Goal: Task Accomplishment & Management: Manage account settings

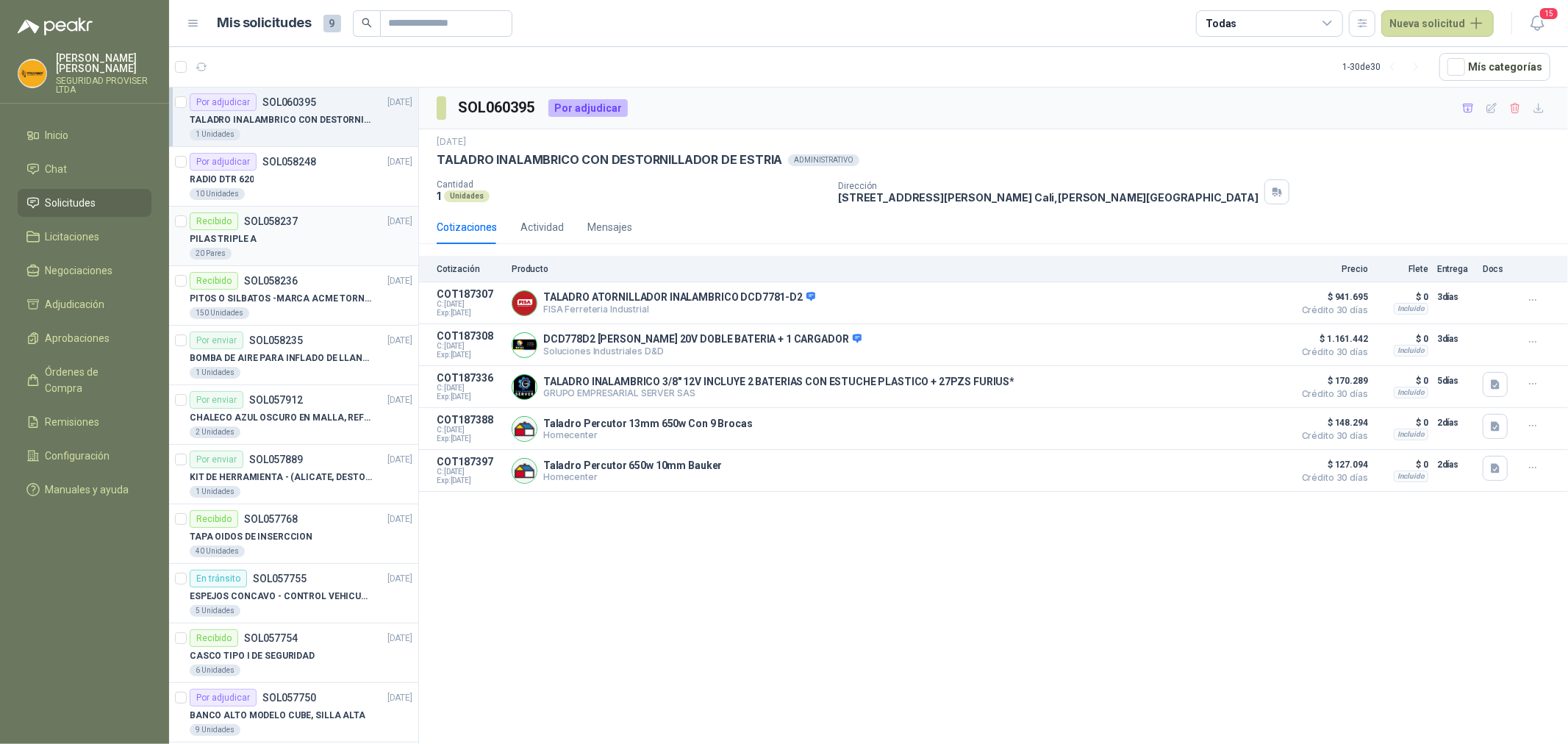
click at [307, 257] on div "20 Pares" at bounding box center [301, 253] width 223 height 12
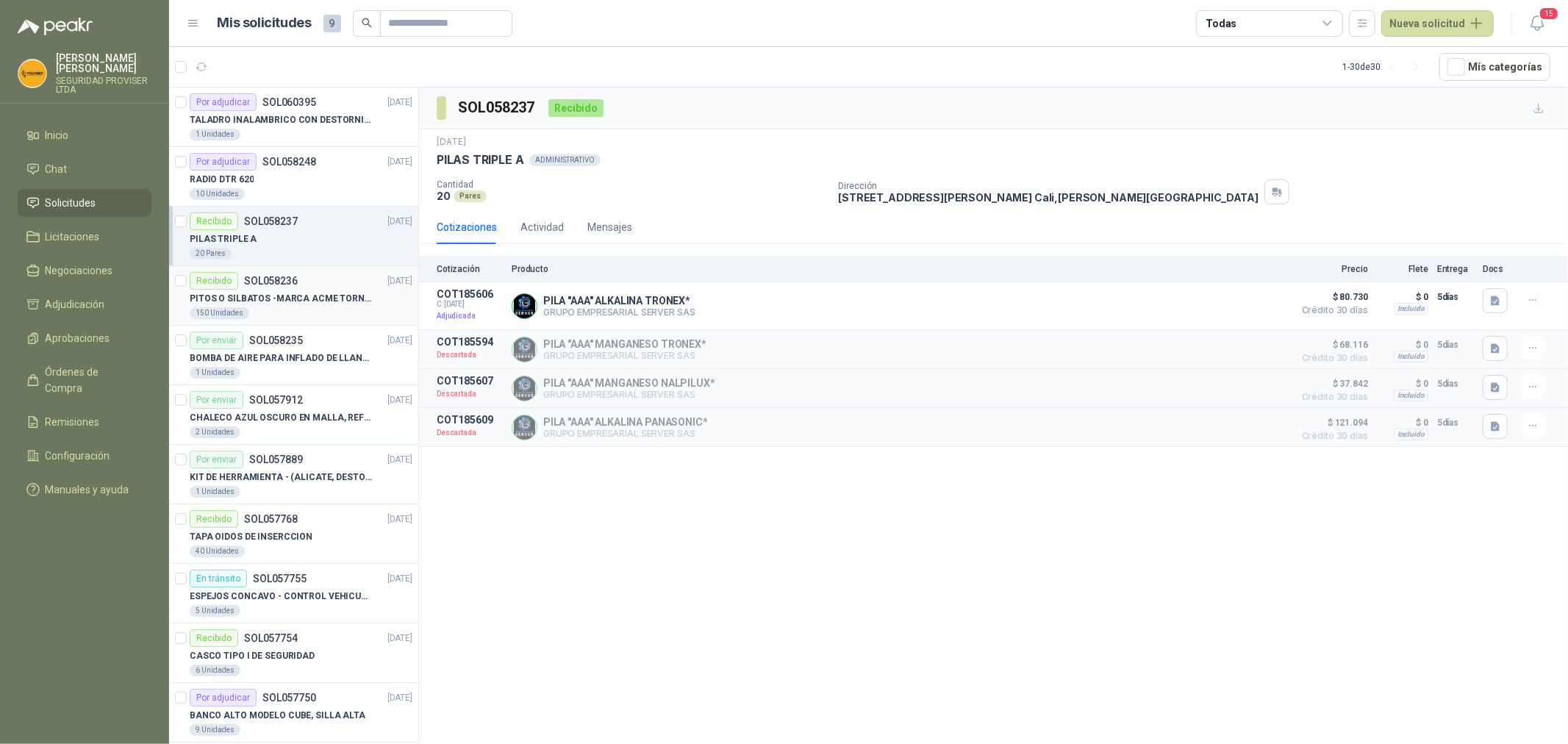
click at [275, 302] on p "PITOS O SILBATOS -MARCA ACME TORNADO 635" at bounding box center [281, 298] width 183 height 14
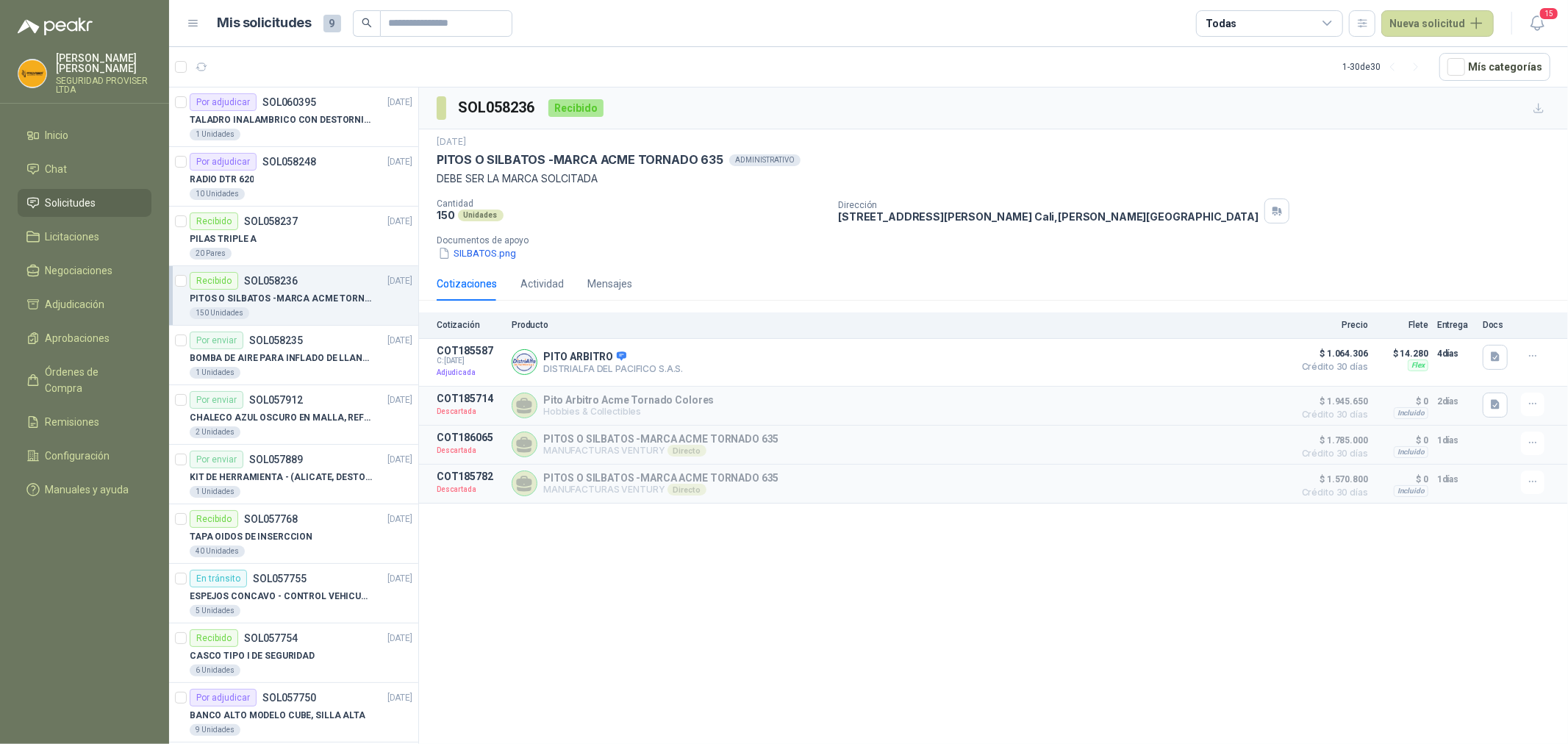
click at [1324, 14] on div "Todas" at bounding box center [1269, 23] width 147 height 26
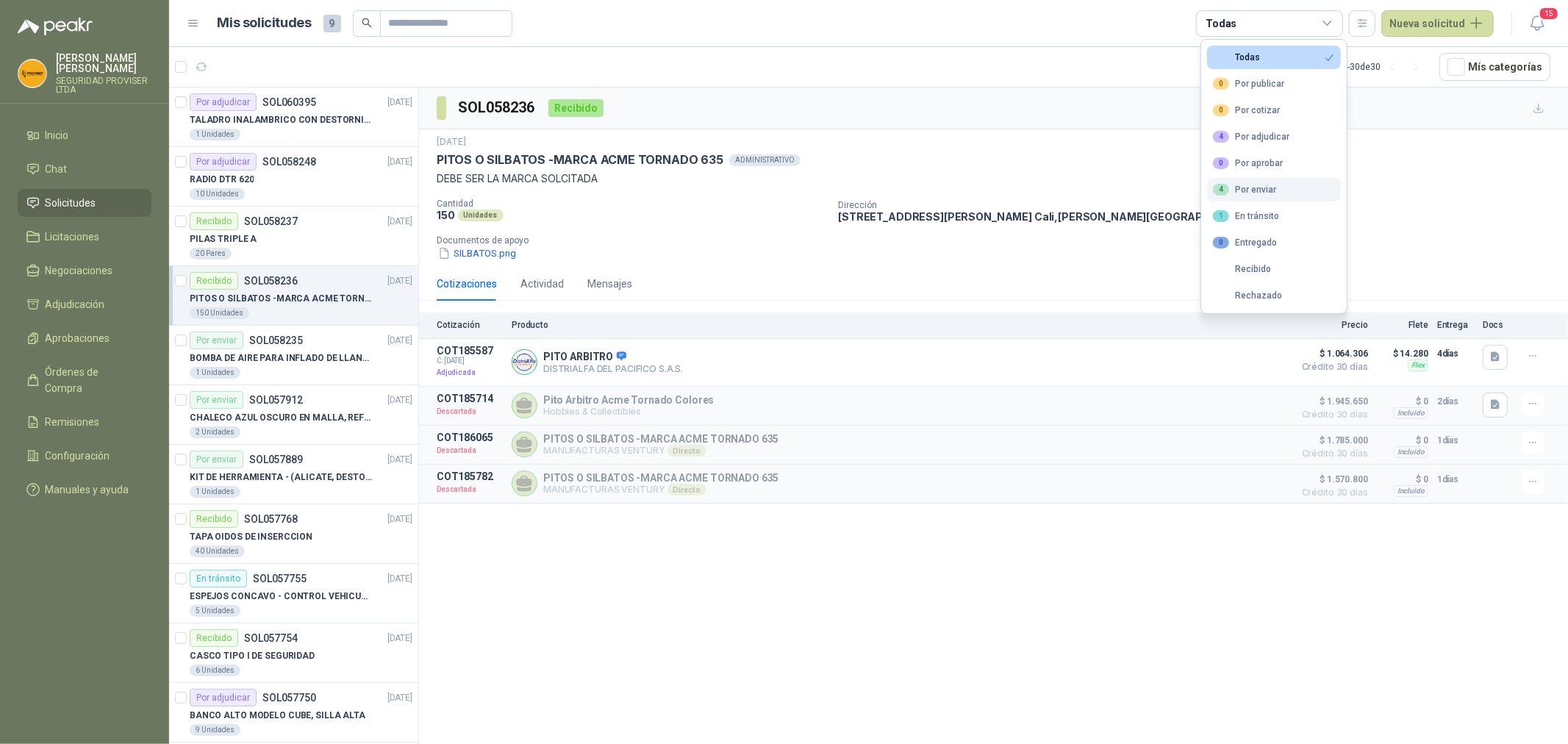
click at [1250, 191] on div "4 Por enviar" at bounding box center [1245, 189] width 63 height 12
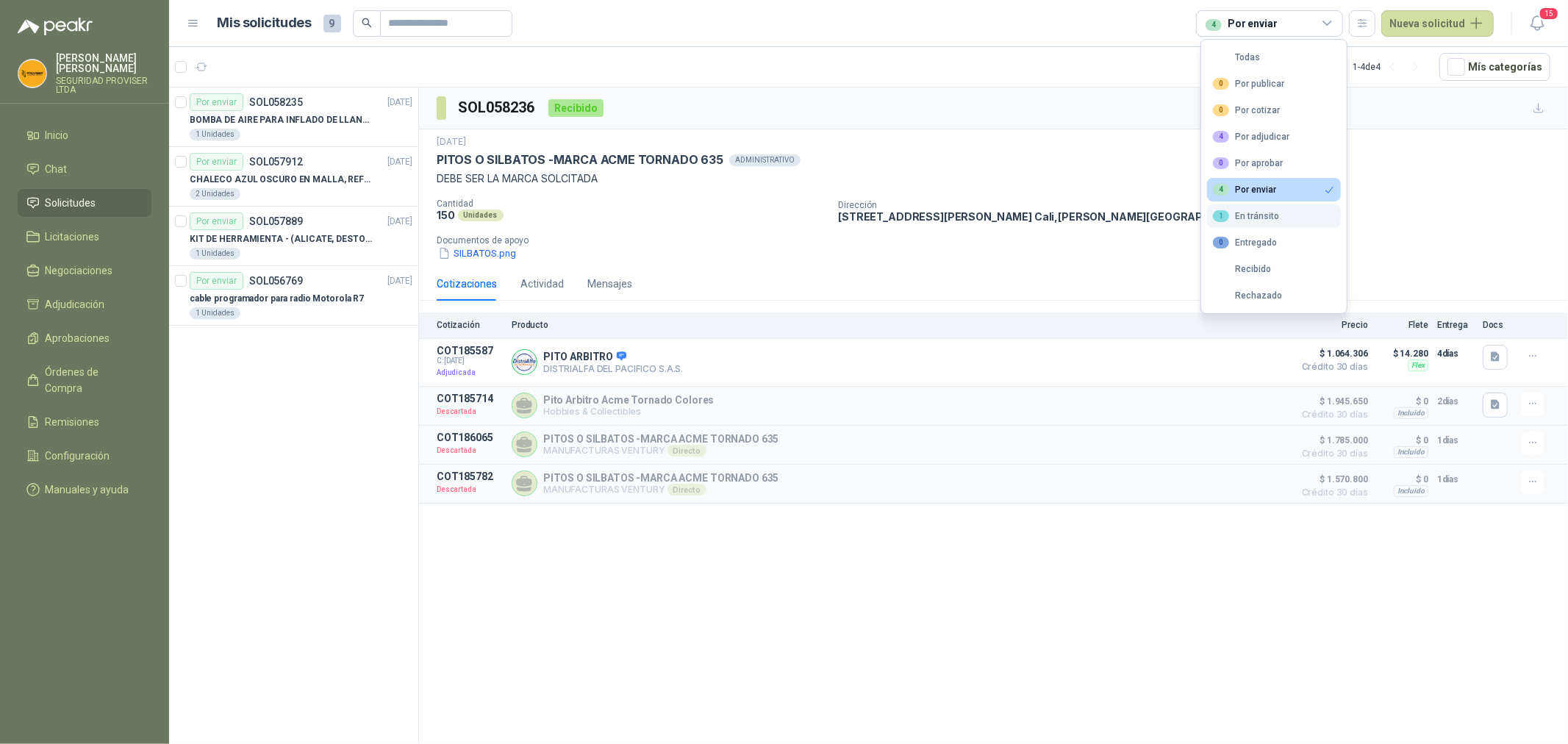
click at [1252, 216] on div "1 En tránsito" at bounding box center [1246, 216] width 66 height 12
click at [318, 137] on div "1 Unidades" at bounding box center [301, 134] width 223 height 12
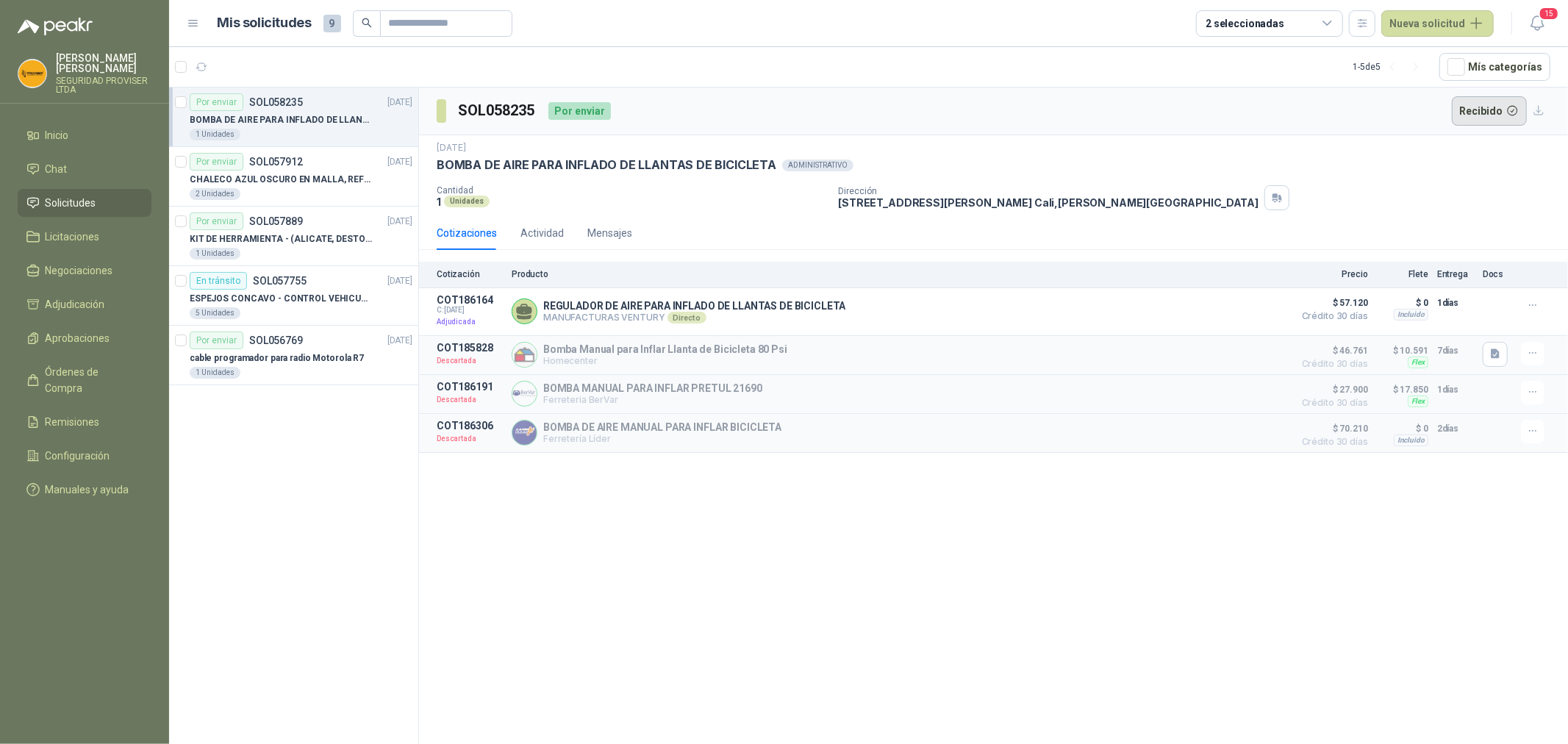
click at [1478, 111] on button "Recibido" at bounding box center [1489, 111] width 76 height 29
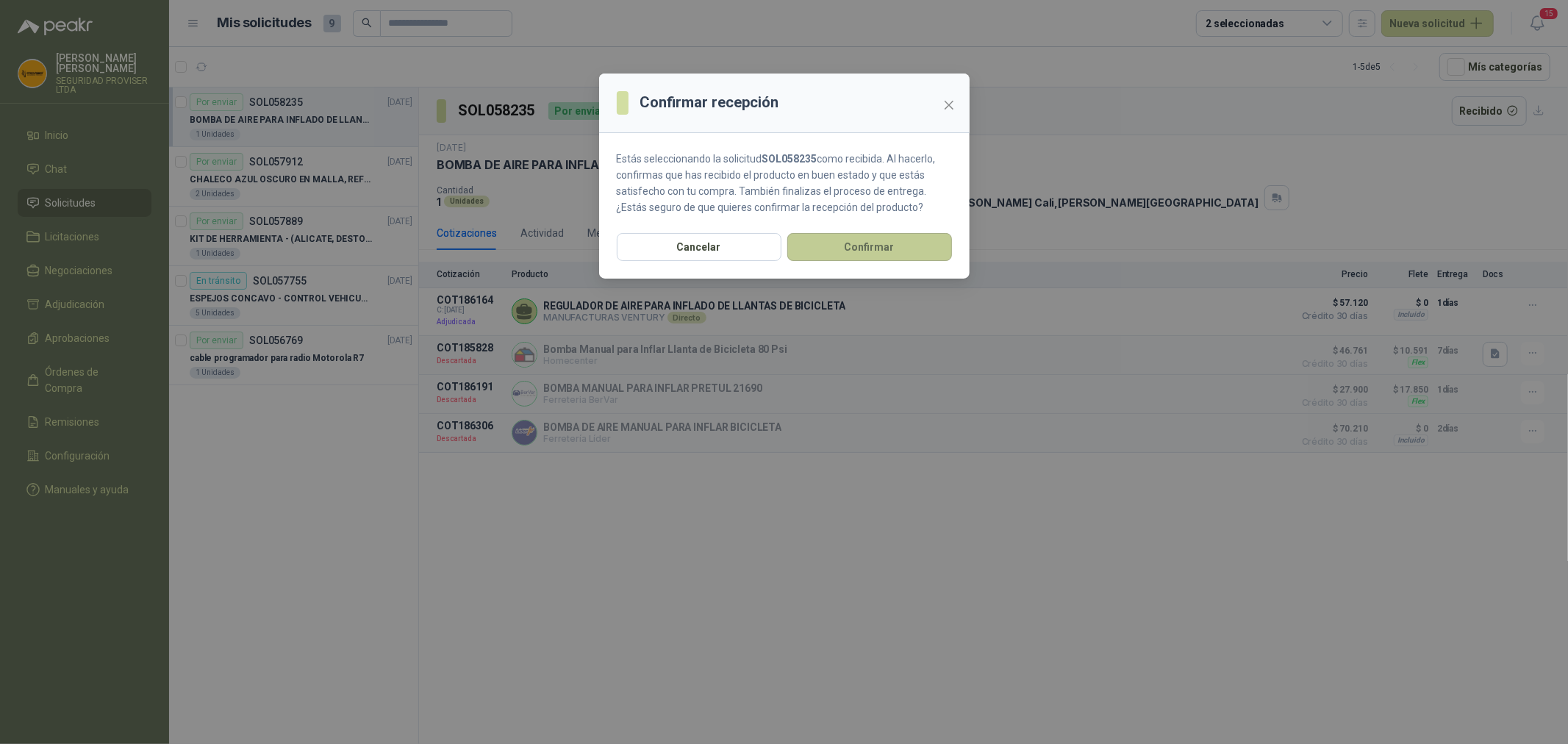
click at [886, 237] on button "Confirmar" at bounding box center [870, 246] width 165 height 28
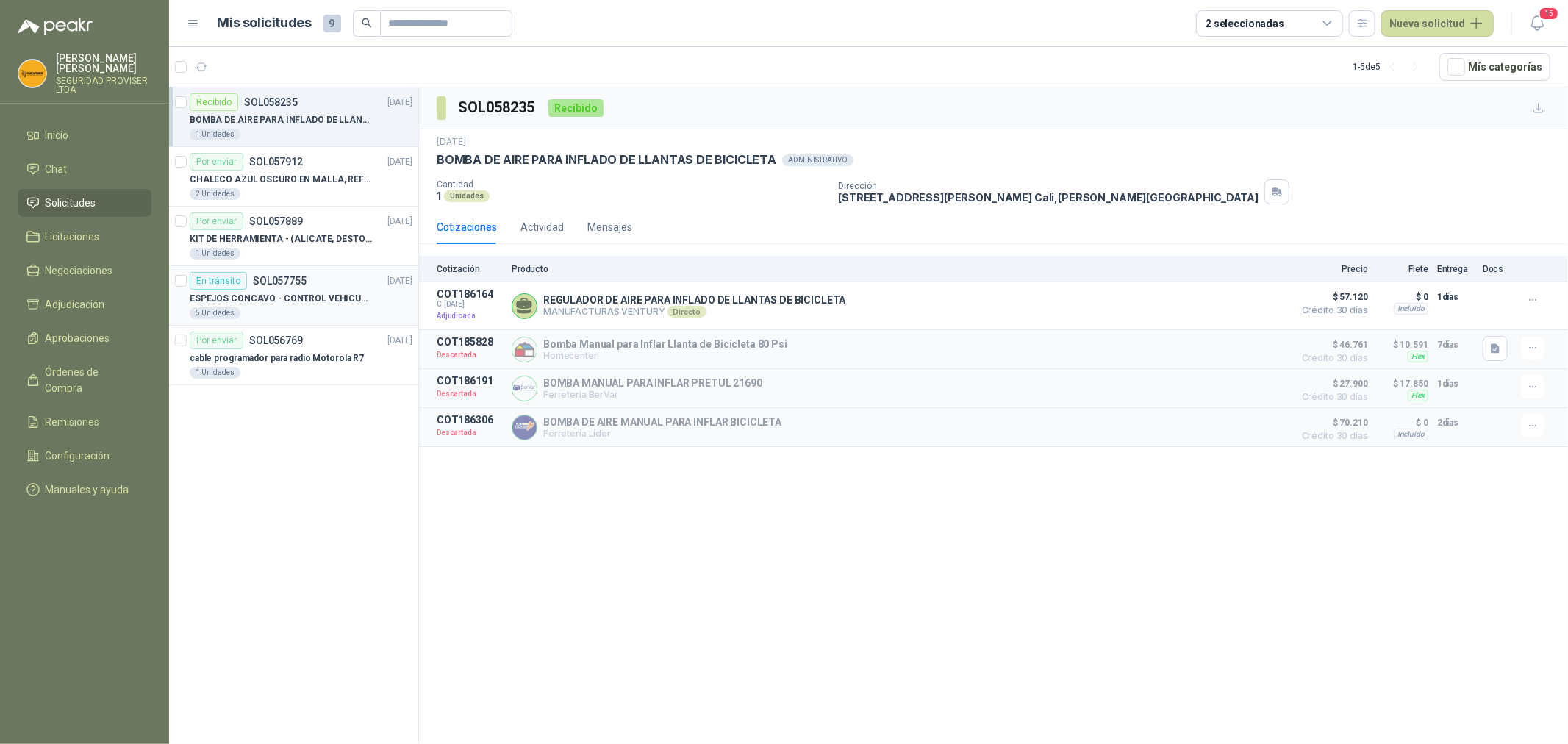
click at [333, 302] on p "ESPEJOS CONCAVO - CONTROL VEHICULAR" at bounding box center [281, 298] width 183 height 14
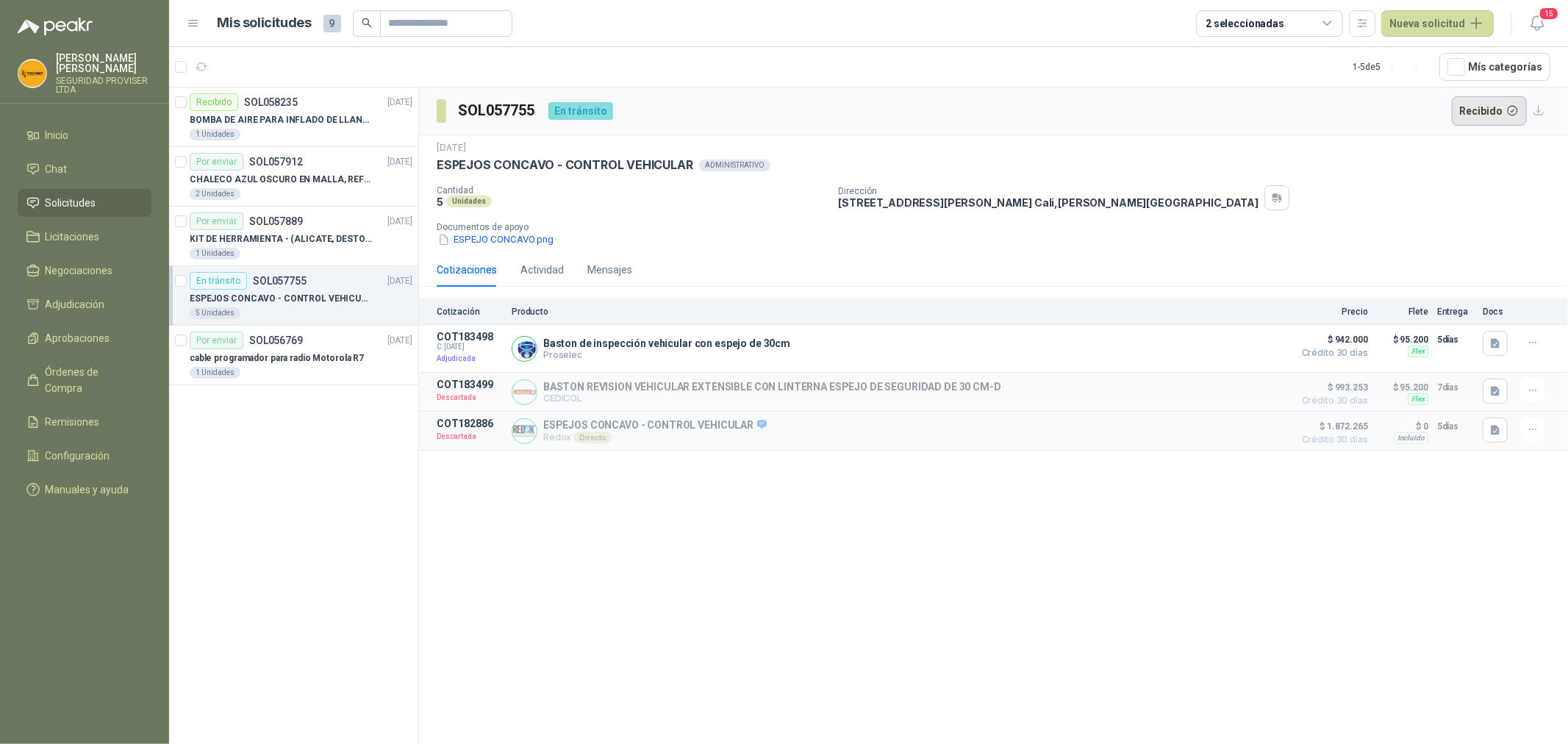
click at [1467, 115] on button "Recibido" at bounding box center [1489, 111] width 76 height 29
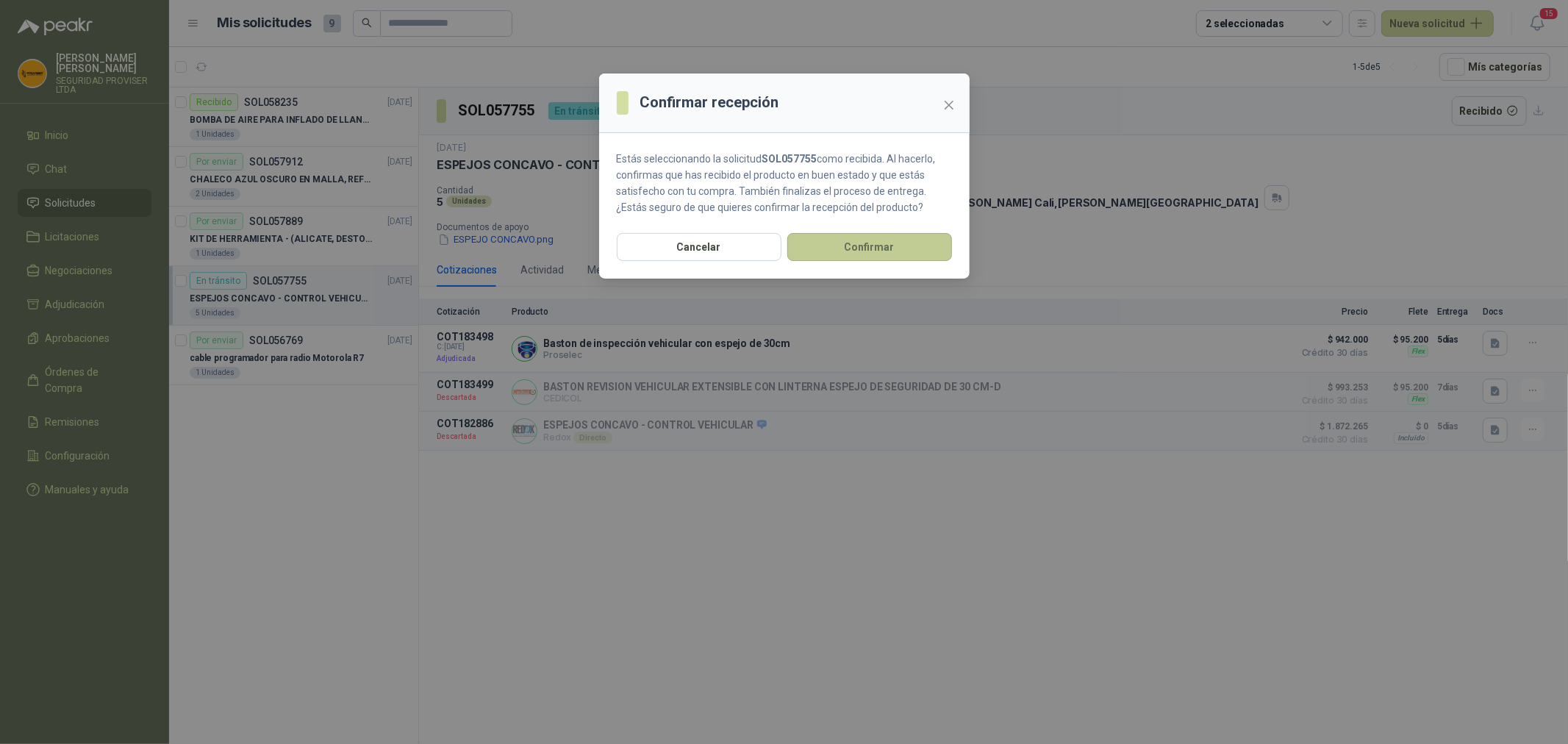
click at [877, 246] on button "Confirmar" at bounding box center [870, 246] width 165 height 28
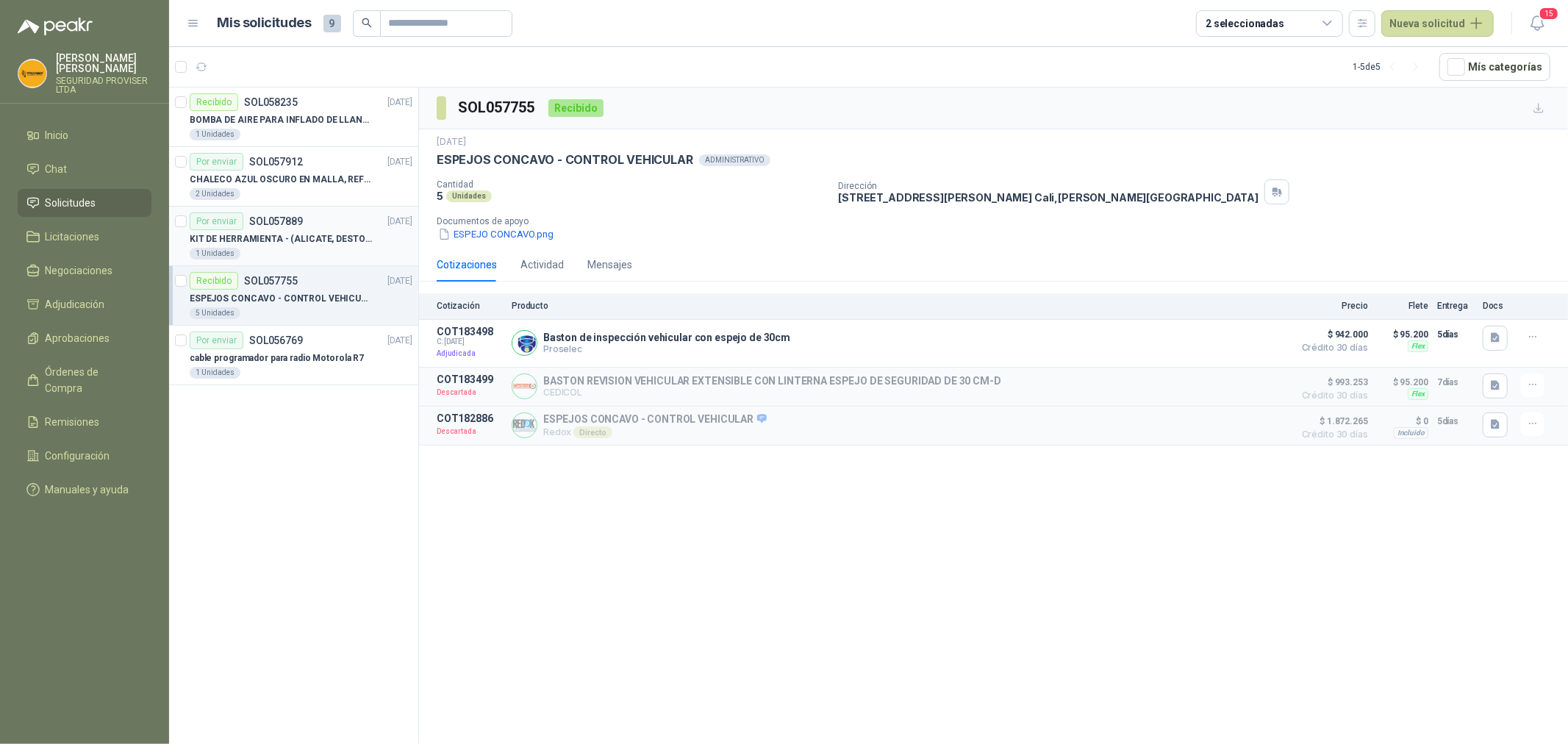
click at [309, 234] on p "KIT DE HERRAMIENTA - (ALICATE, DESTORNILLADOR,LLAVE DE EXPANSION, CRUCETA,LLAVE…" at bounding box center [281, 238] width 183 height 14
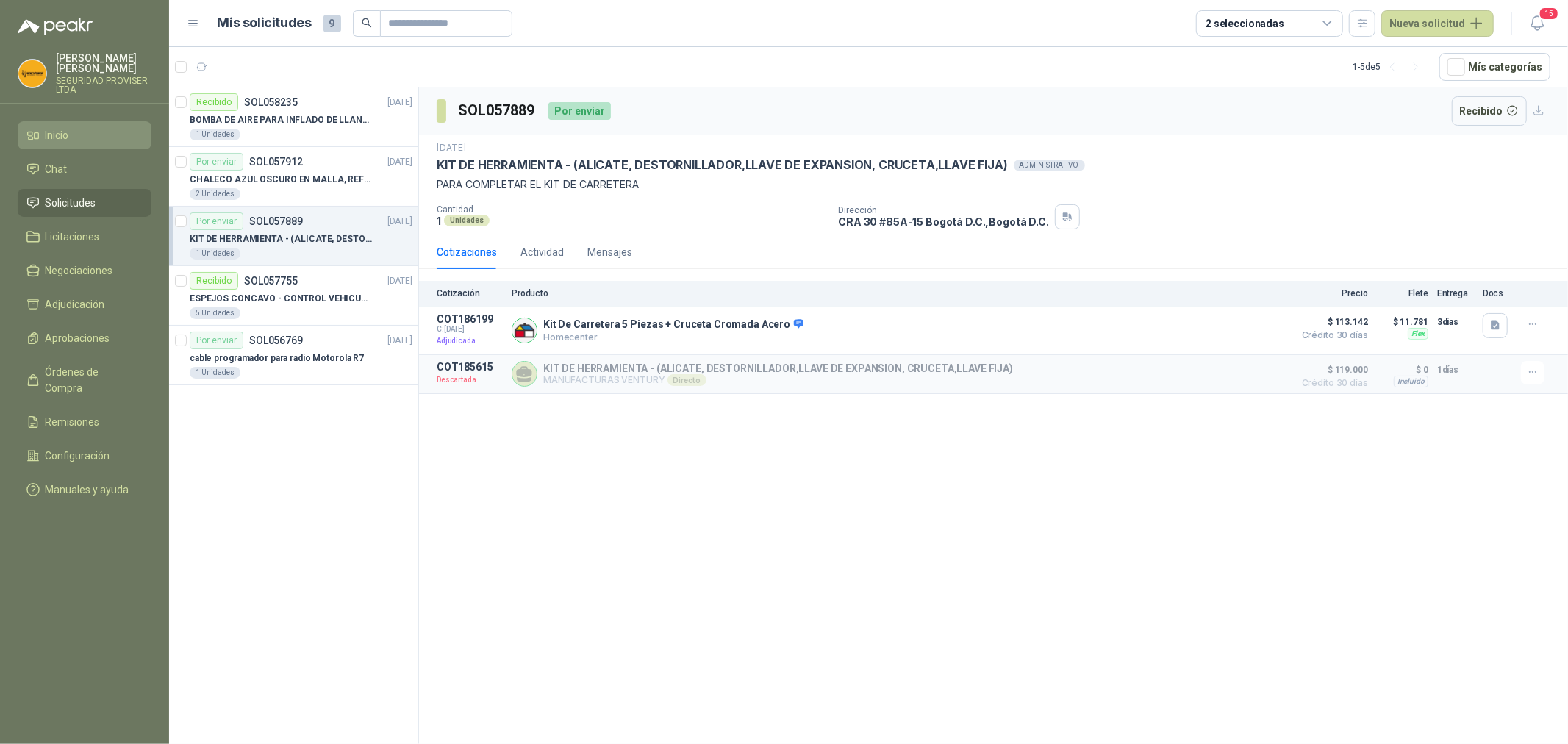
click at [59, 140] on span "Inicio" at bounding box center [57, 135] width 24 height 16
